Goal: Check status

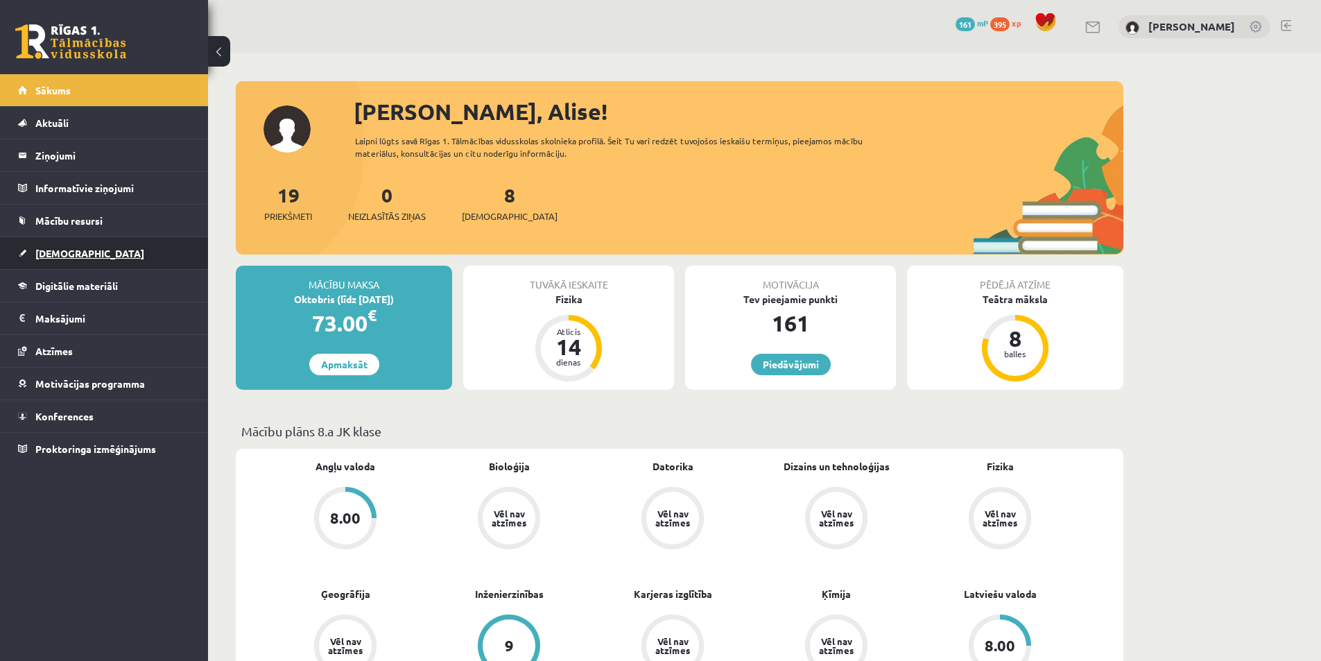
click at [60, 252] on span "[DEMOGRAPHIC_DATA]" at bounding box center [89, 253] width 109 height 12
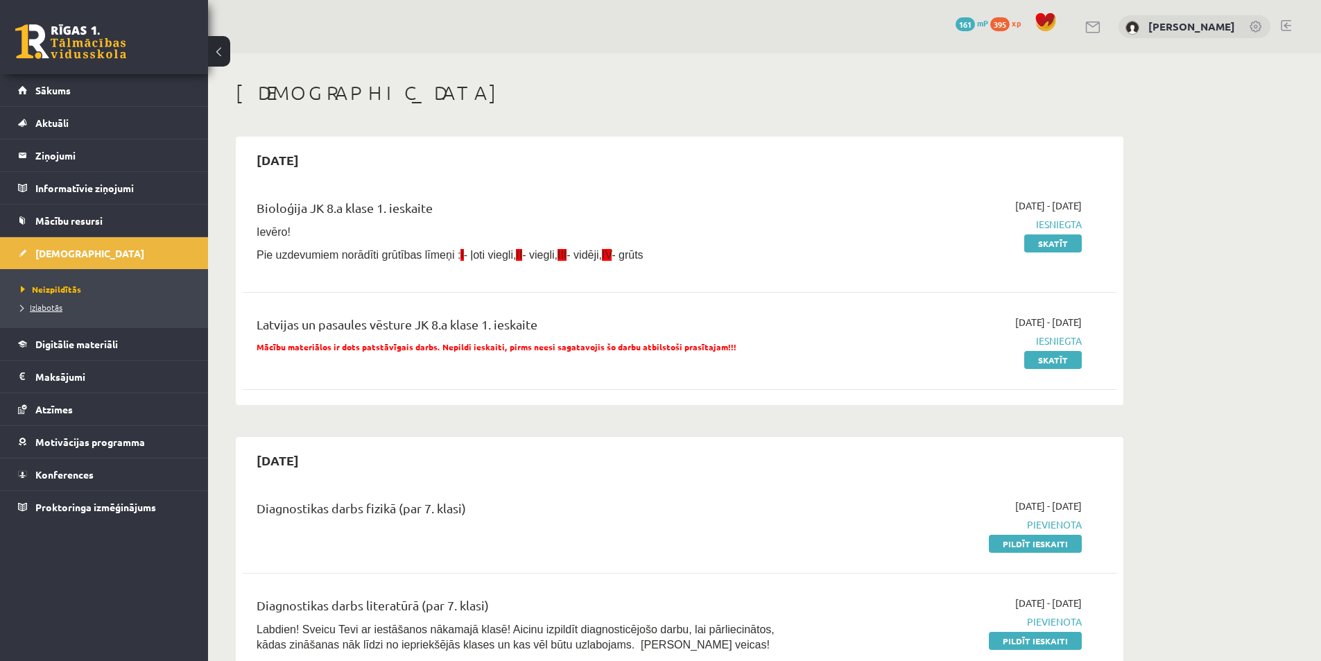
click at [53, 306] on span "Izlabotās" at bounding box center [42, 307] width 42 height 11
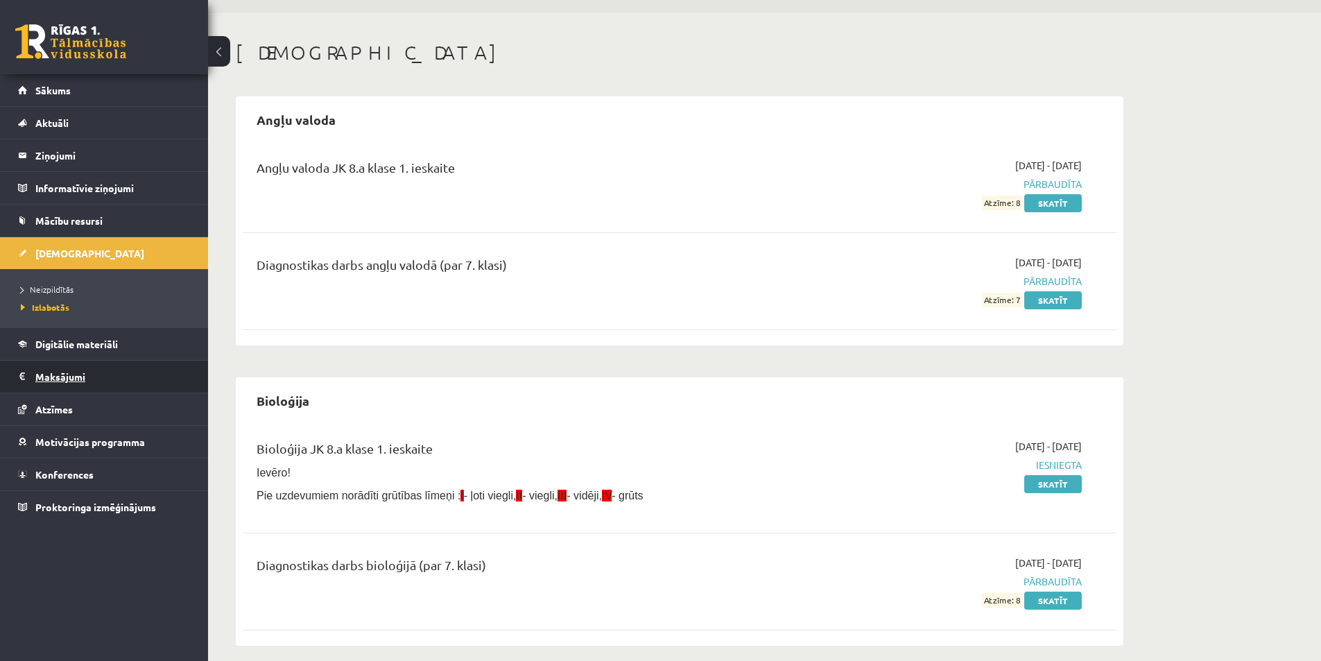
scroll to position [18, 0]
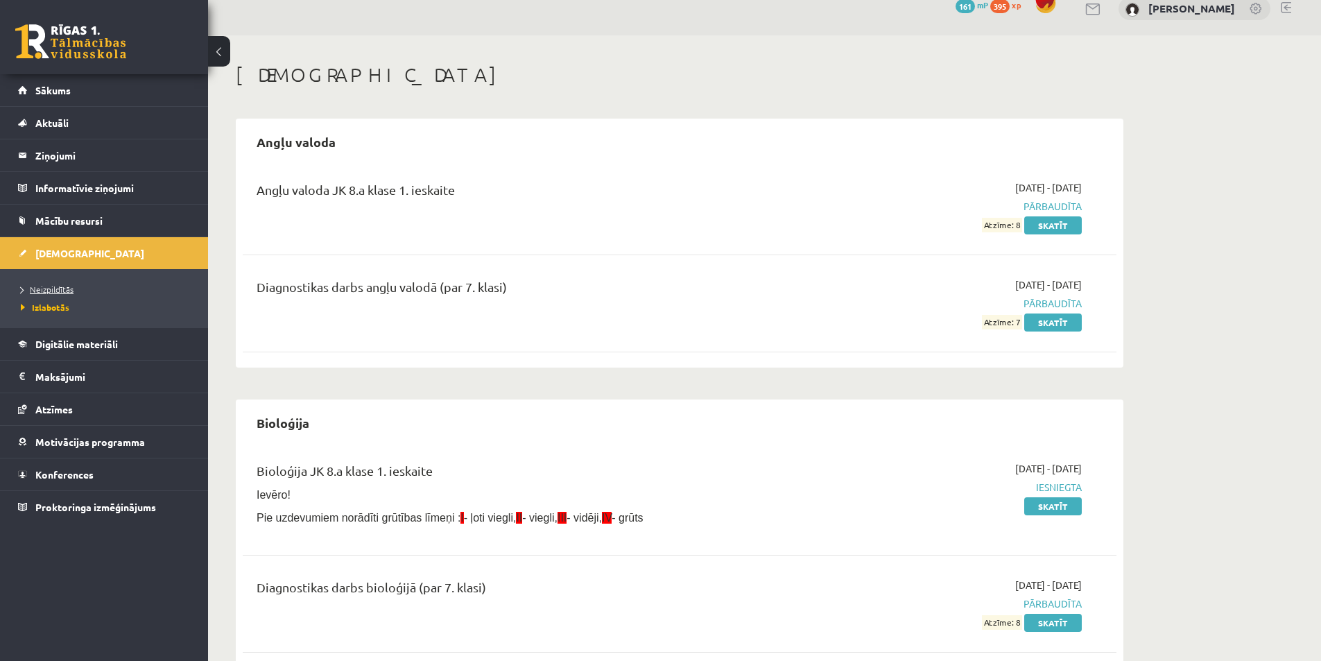
click at [60, 285] on span "Neizpildītās" at bounding box center [47, 289] width 53 height 11
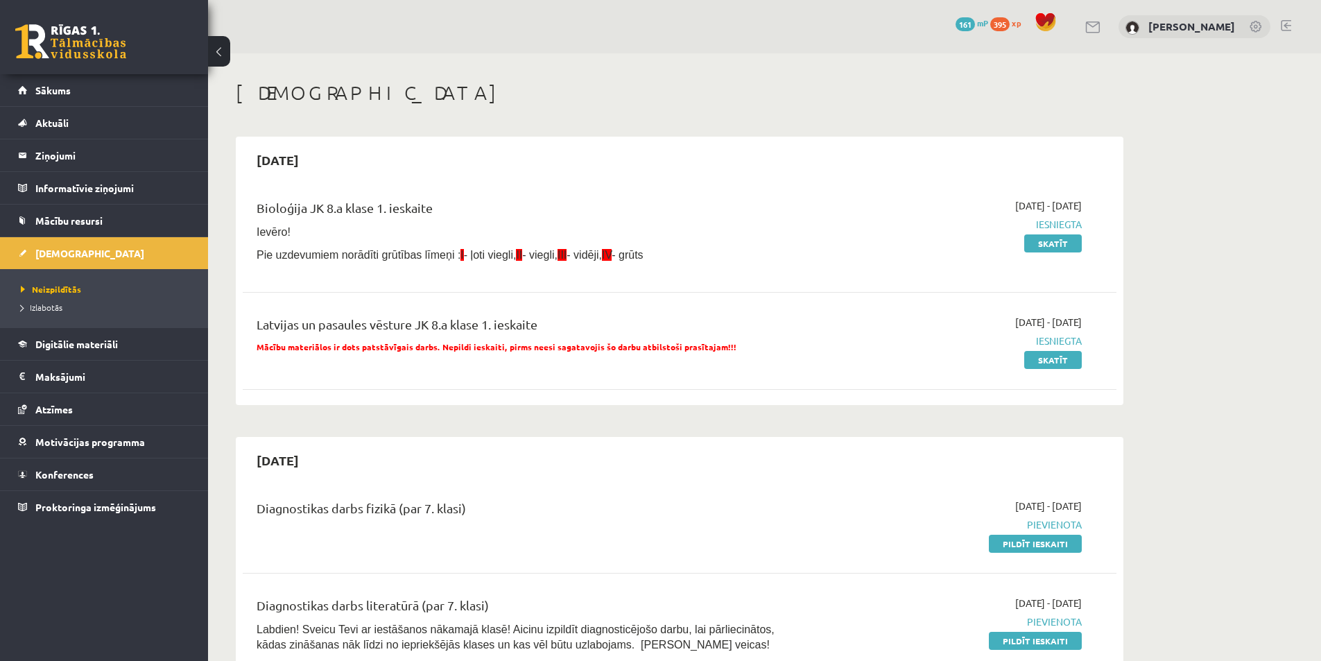
click at [1288, 24] on link at bounding box center [1285, 25] width 10 height 11
